Goal: Check status: Check status

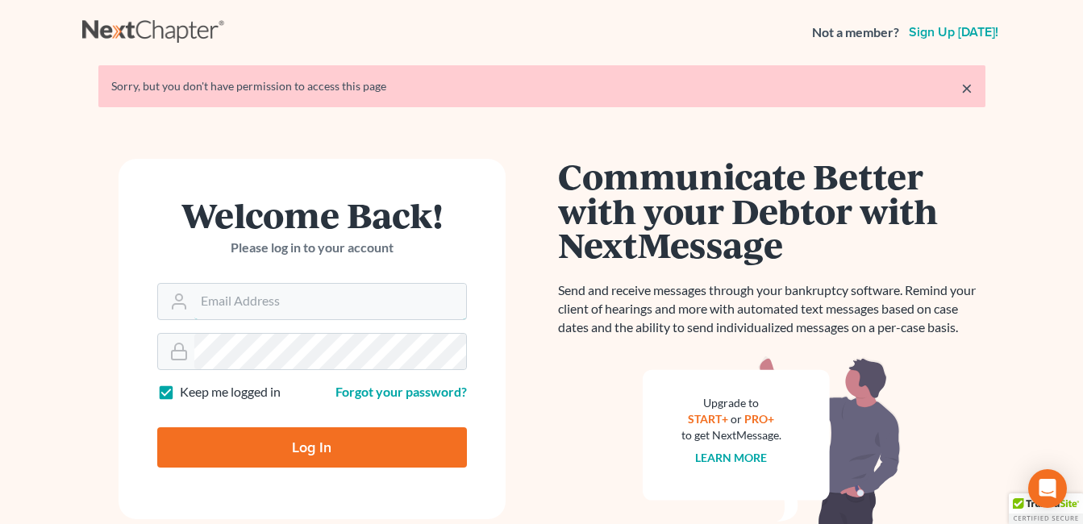
type input "[EMAIL_ADDRESS][DOMAIN_NAME]"
click at [317, 448] on input "Log In" at bounding box center [312, 448] width 310 height 40
type input "Thinking..."
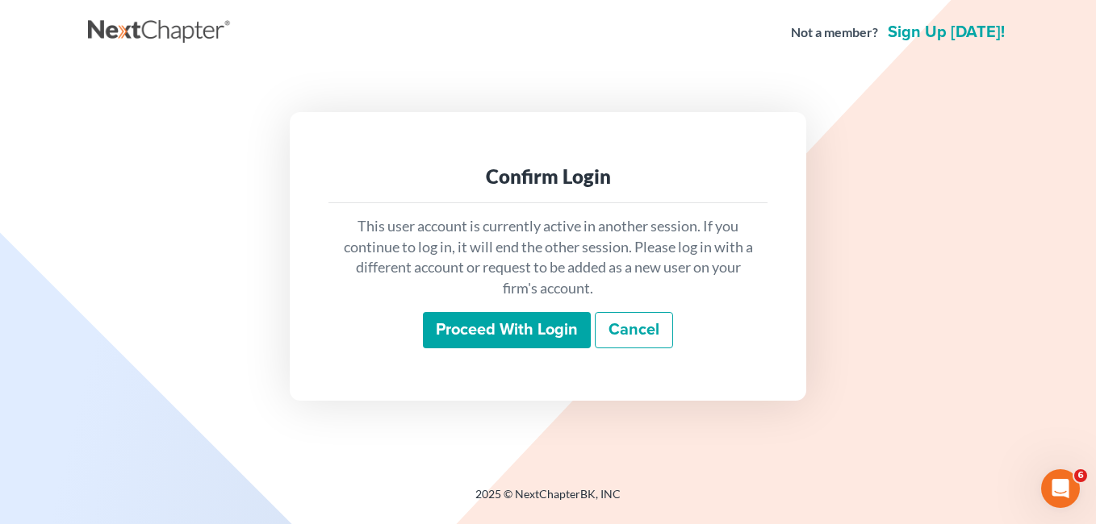
click at [506, 327] on input "Proceed with login" at bounding box center [507, 330] width 168 height 37
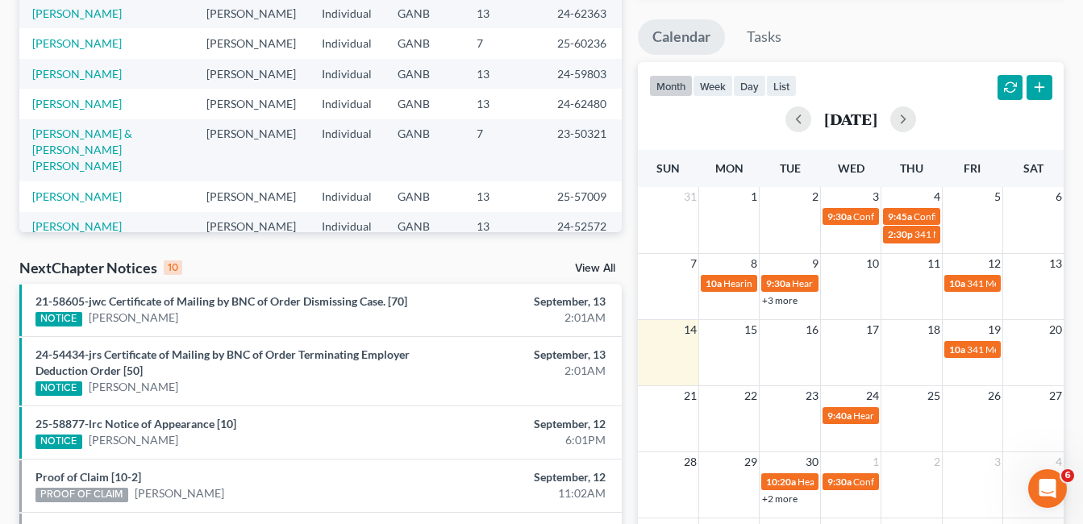
scroll to position [242, 0]
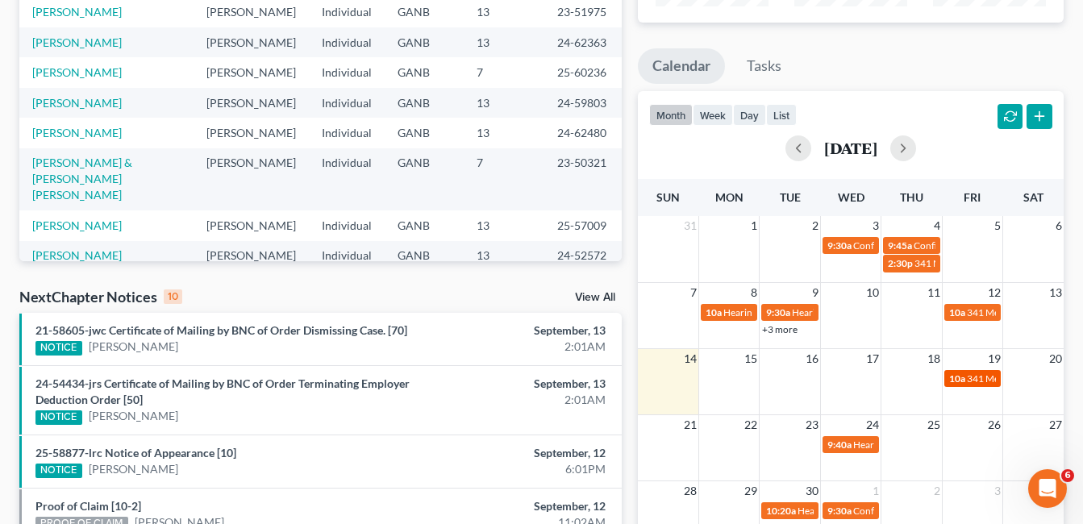
click at [973, 379] on span "341 Meeting for [PERSON_NAME]" at bounding box center [1039, 379] width 145 height 12
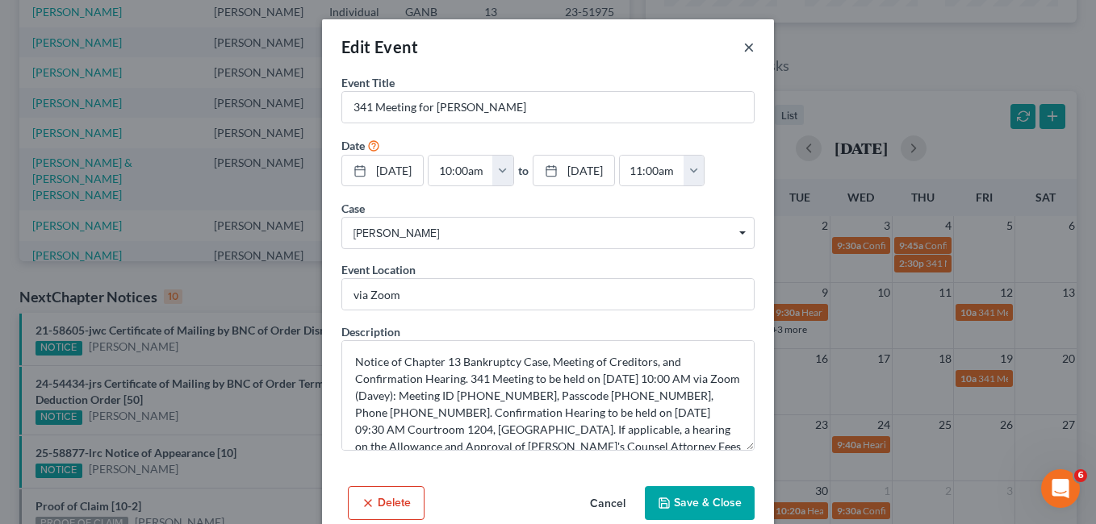
click at [743, 48] on button "×" at bounding box center [748, 46] width 11 height 19
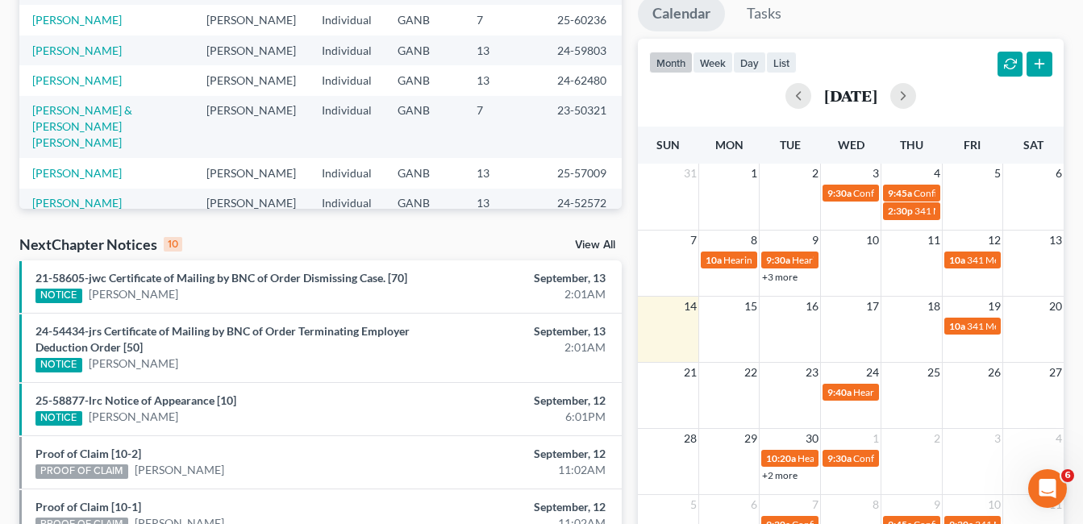
scroll to position [323, 0]
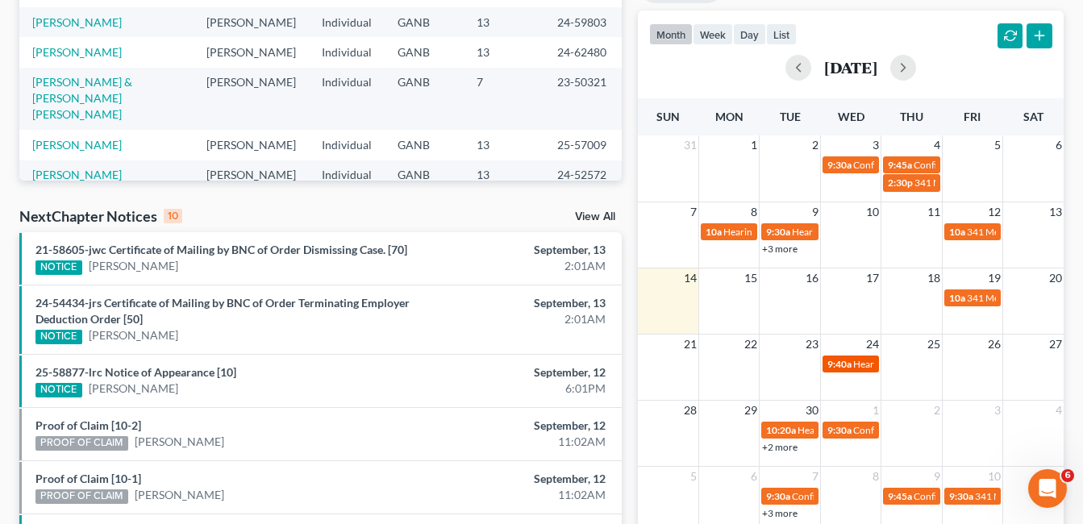
click at [850, 363] on span "9:40a" at bounding box center [840, 364] width 24 height 12
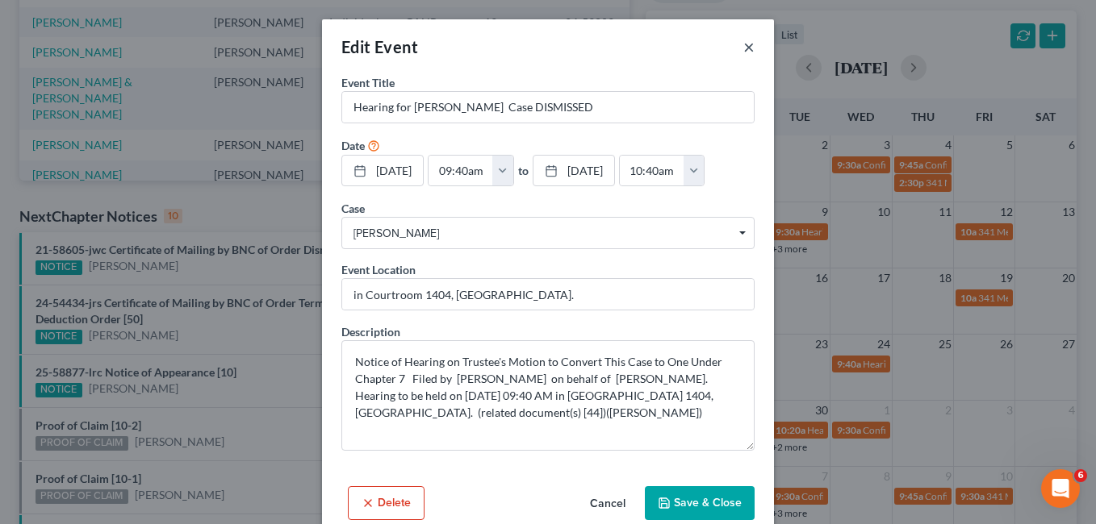
click at [745, 46] on button "×" at bounding box center [748, 46] width 11 height 19
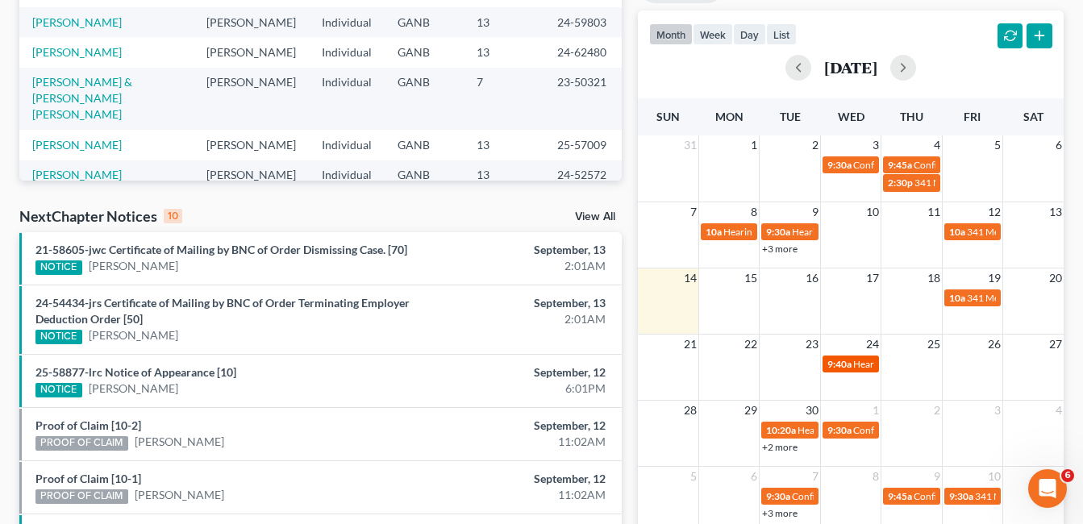
click at [860, 365] on span "Hearing for [PERSON_NAME] Case DISMISSED" at bounding box center [953, 364] width 199 height 12
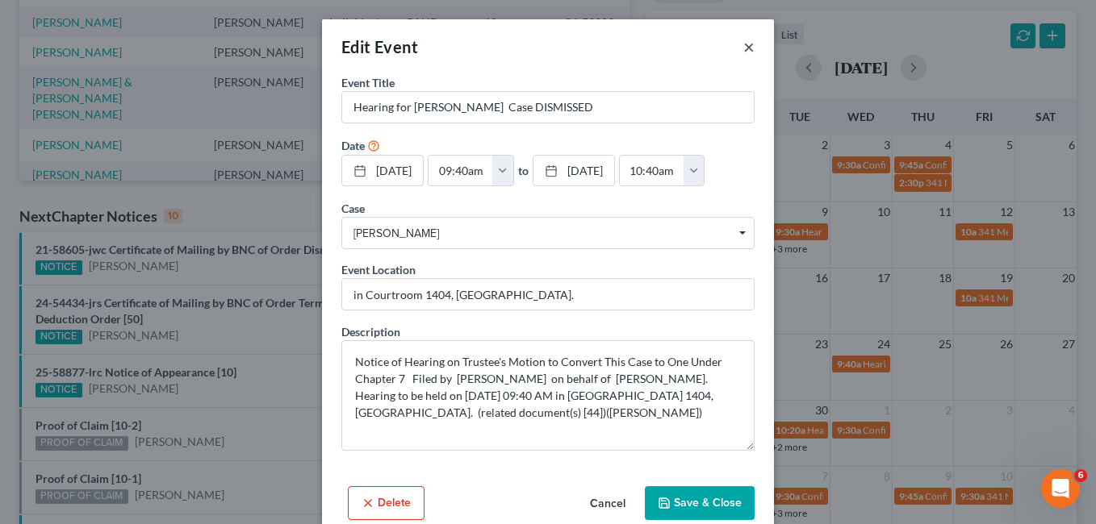
click at [743, 47] on button "×" at bounding box center [748, 46] width 11 height 19
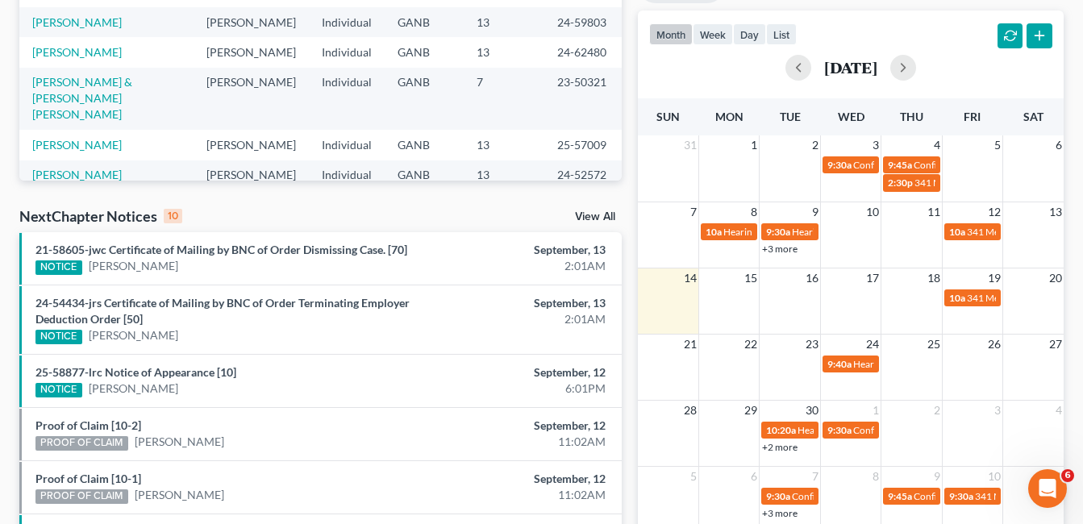
click at [793, 445] on link "+2 more" at bounding box center [779, 447] width 35 height 12
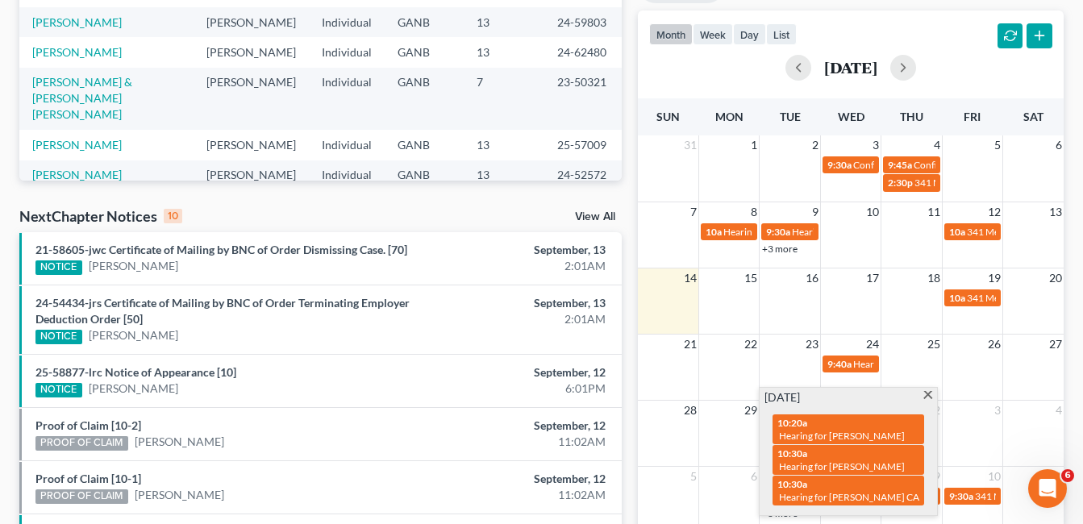
click at [929, 396] on span at bounding box center [928, 396] width 12 height 10
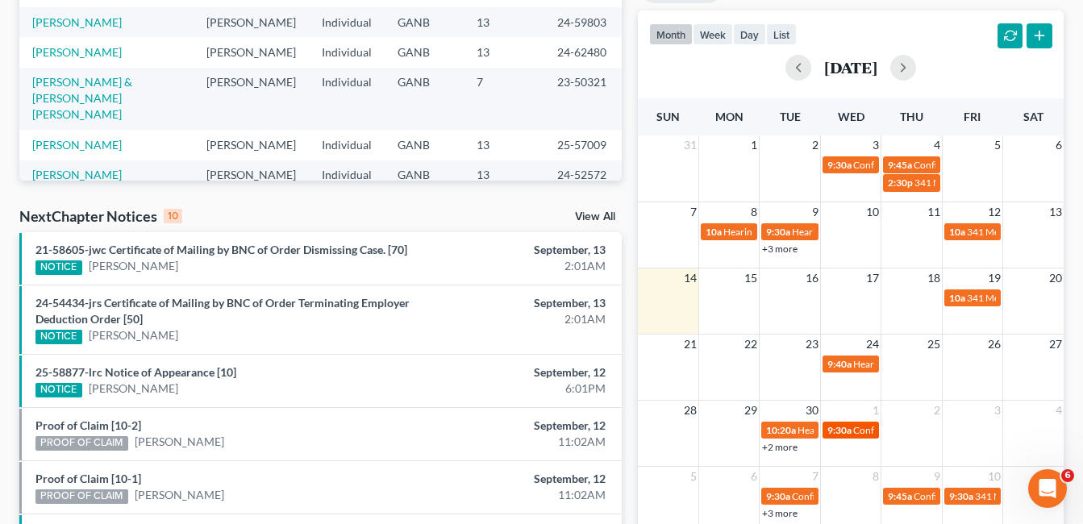
click at [858, 431] on span "Confirmation Hearing for [PERSON_NAME]" at bounding box center [946, 430] width 185 height 12
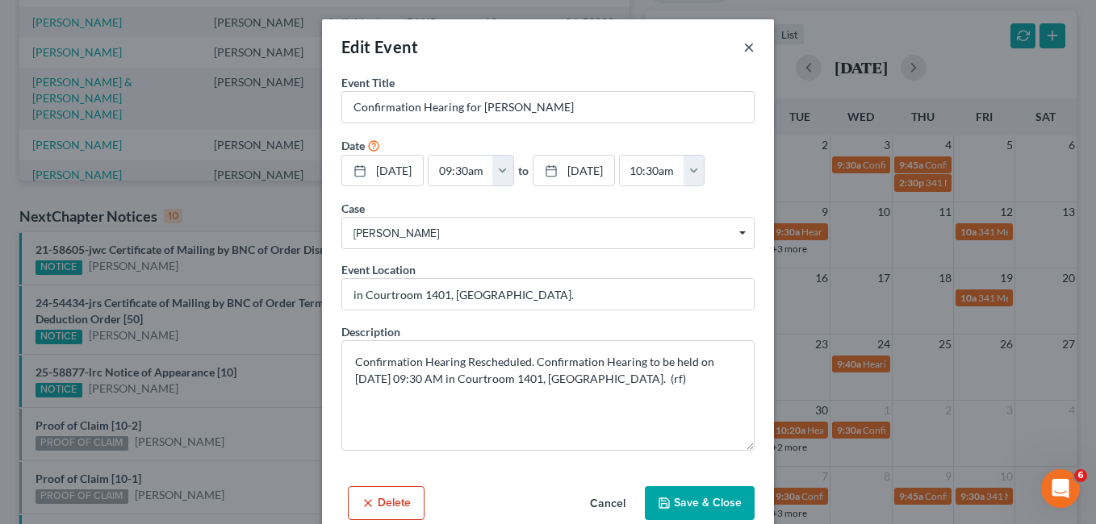
click at [743, 45] on button "×" at bounding box center [748, 46] width 11 height 19
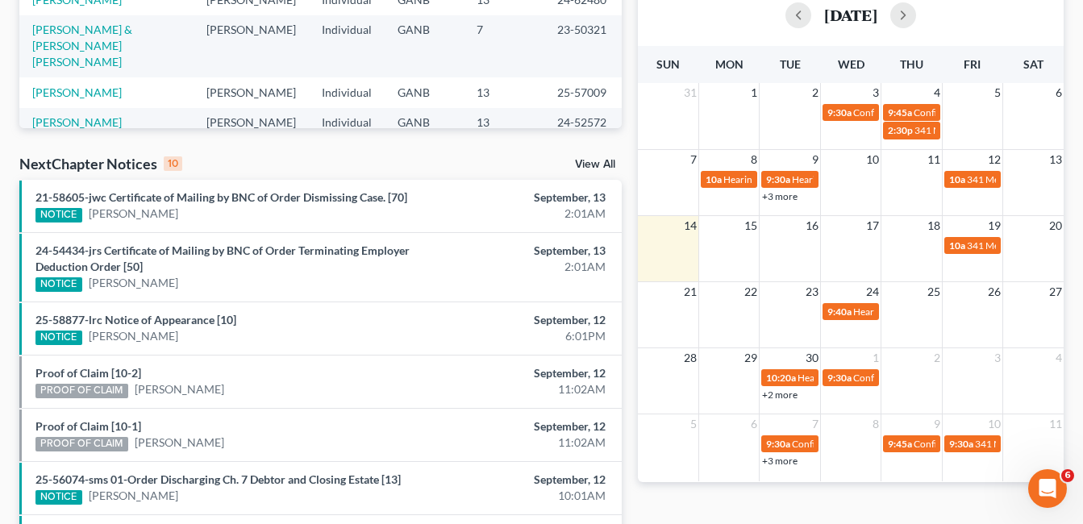
scroll to position [403, 0]
